Goal: Transaction & Acquisition: Purchase product/service

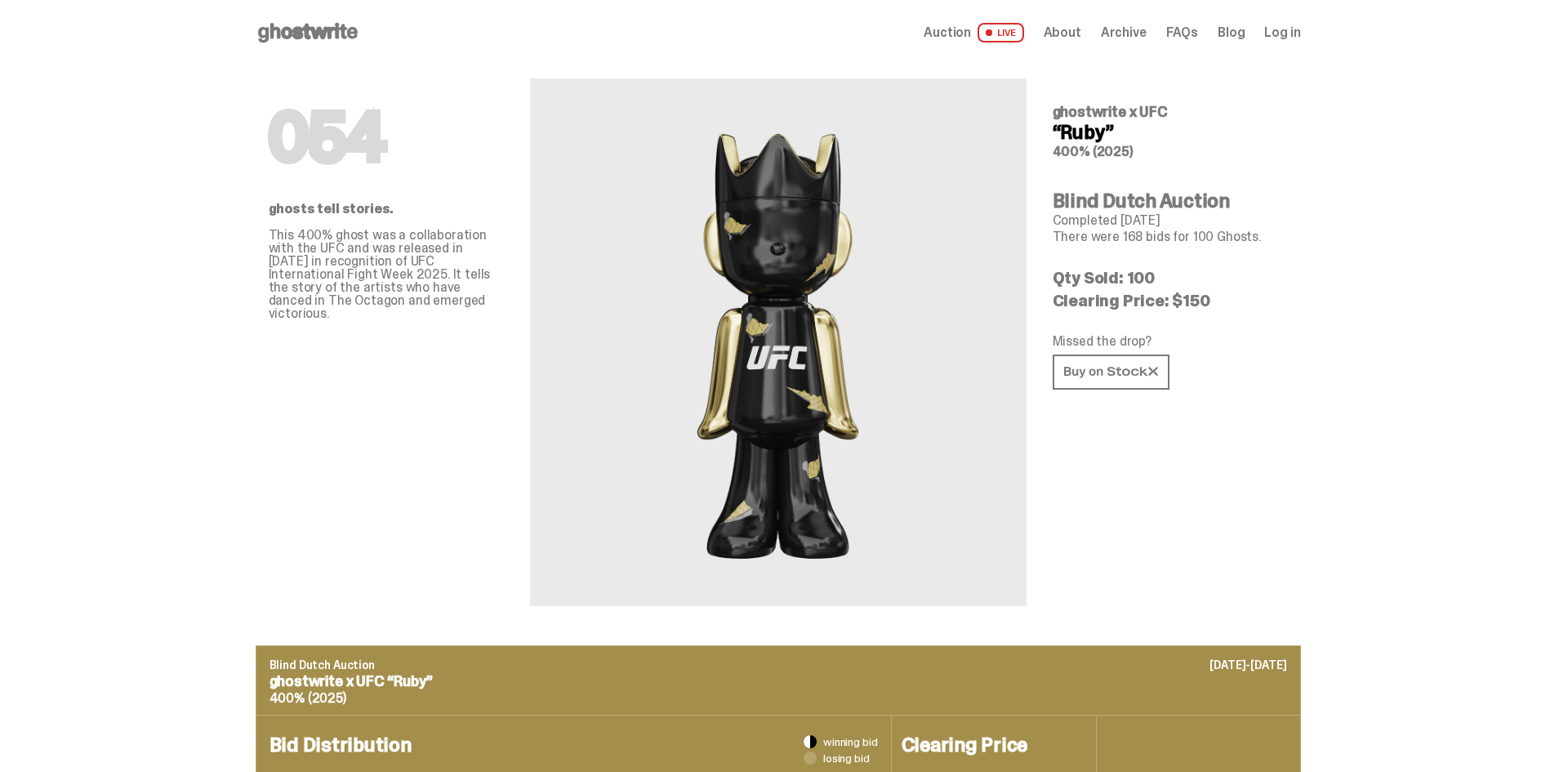
click at [1016, 28] on span "LIVE" at bounding box center [1000, 32] width 46 height 19
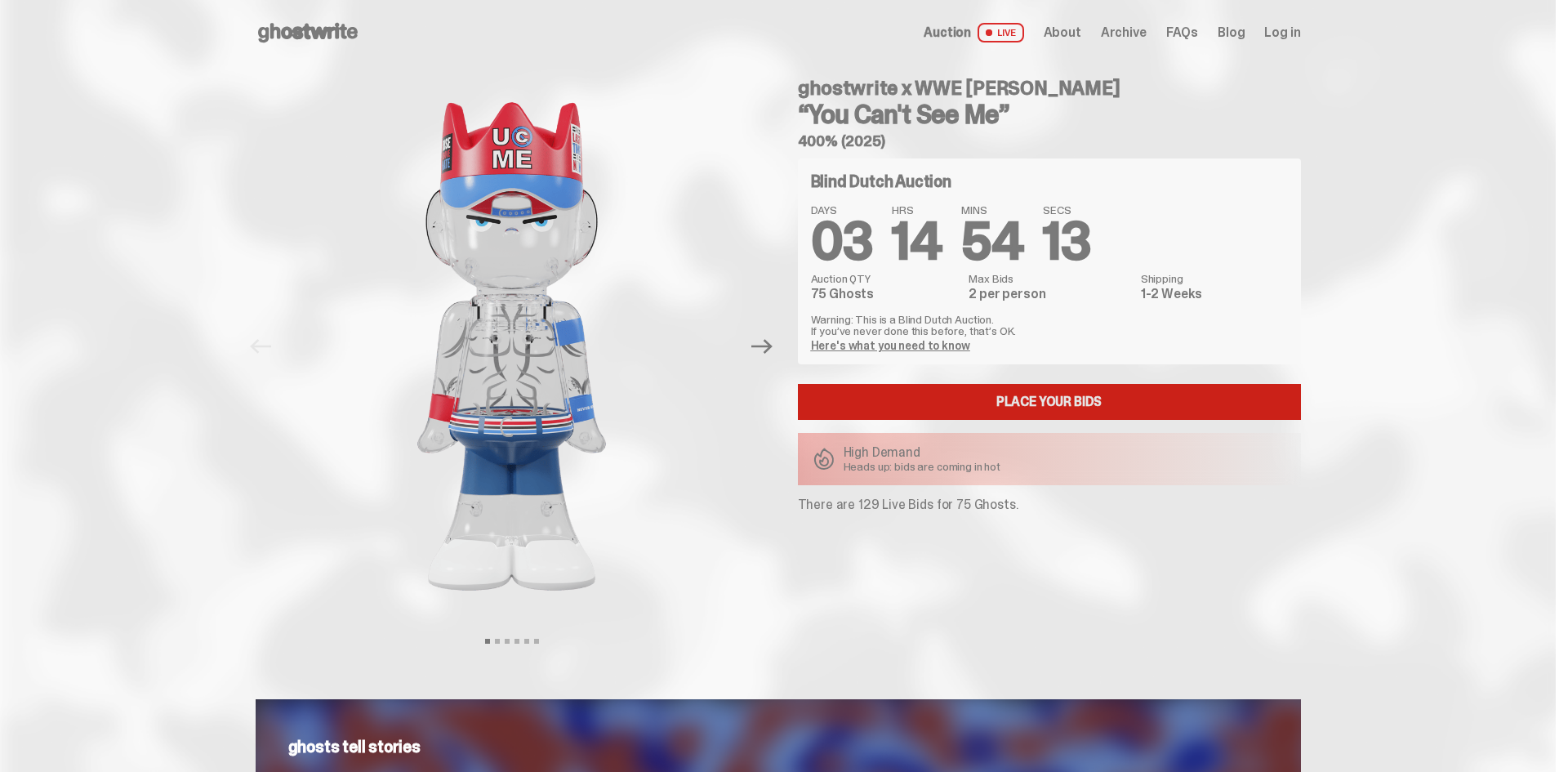
click at [1040, 409] on link "Place your Bids" at bounding box center [1049, 401] width 503 height 36
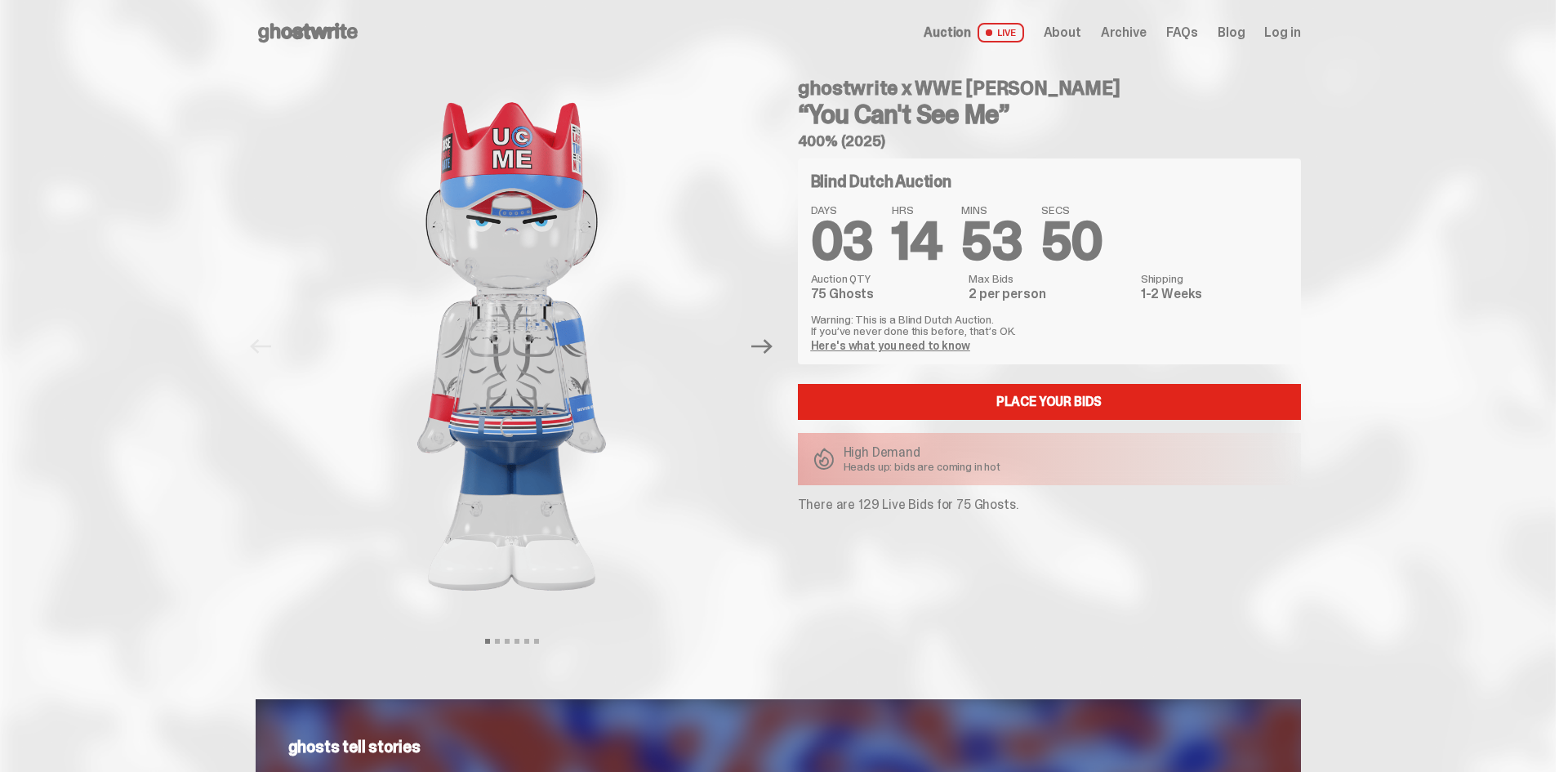
click at [865, 347] on link "Here's what you need to know" at bounding box center [890, 345] width 160 height 15
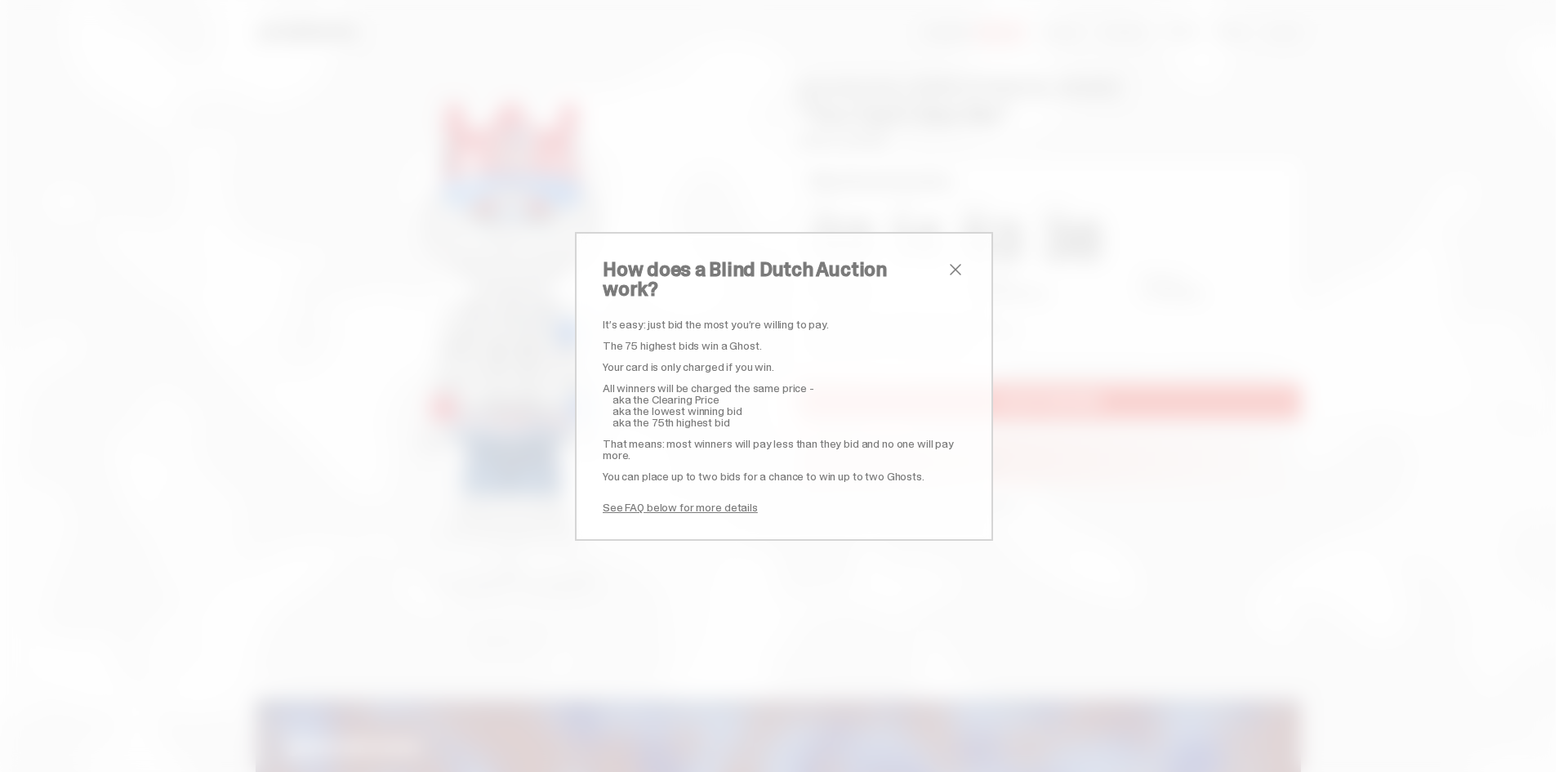
click at [951, 279] on span "close" at bounding box center [955, 270] width 19 height 19
